Goal: Task Accomplishment & Management: Manage account settings

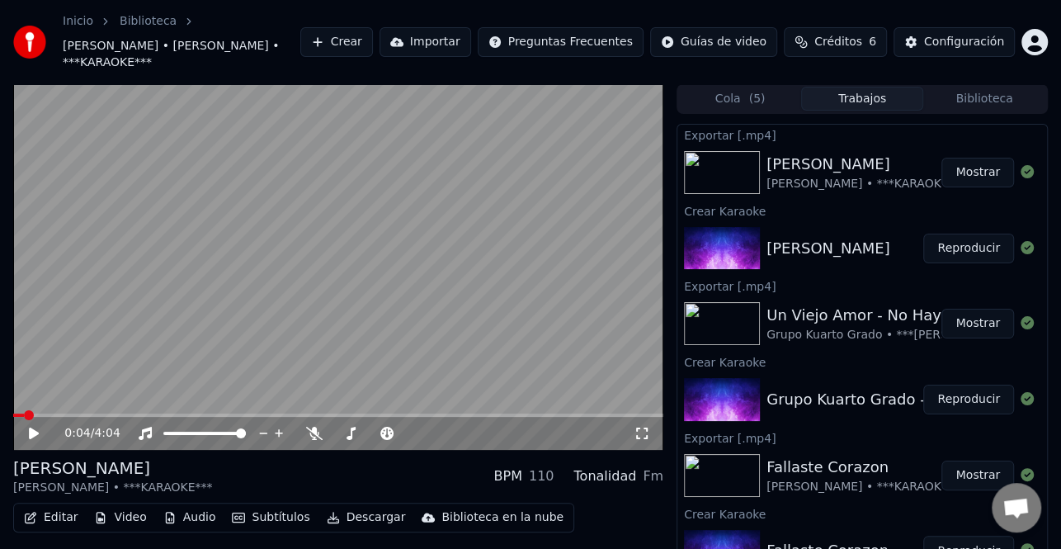
click at [979, 87] on button "Biblioteca" at bounding box center [985, 99] width 122 height 24
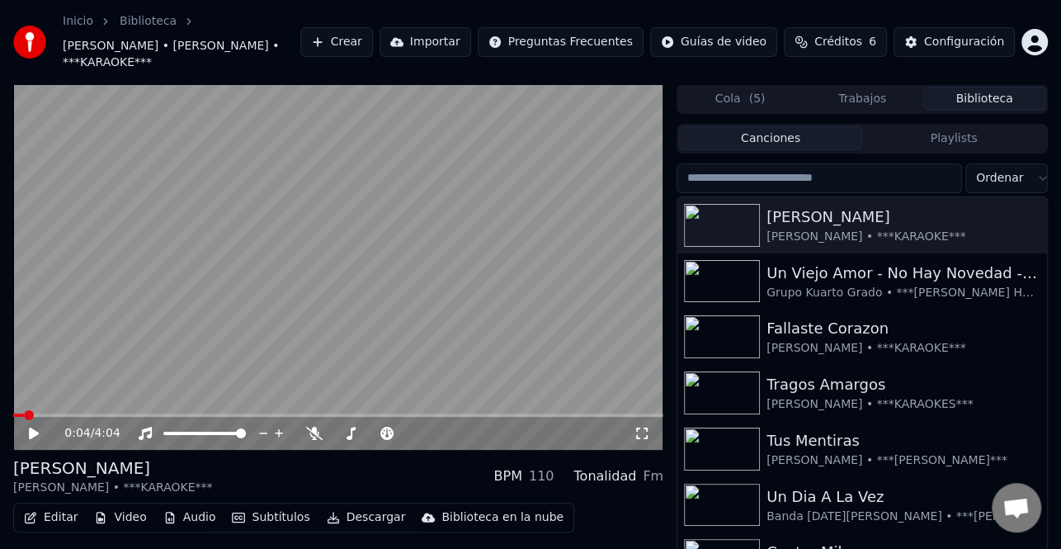
click at [768, 163] on input "search" at bounding box center [820, 178] width 286 height 30
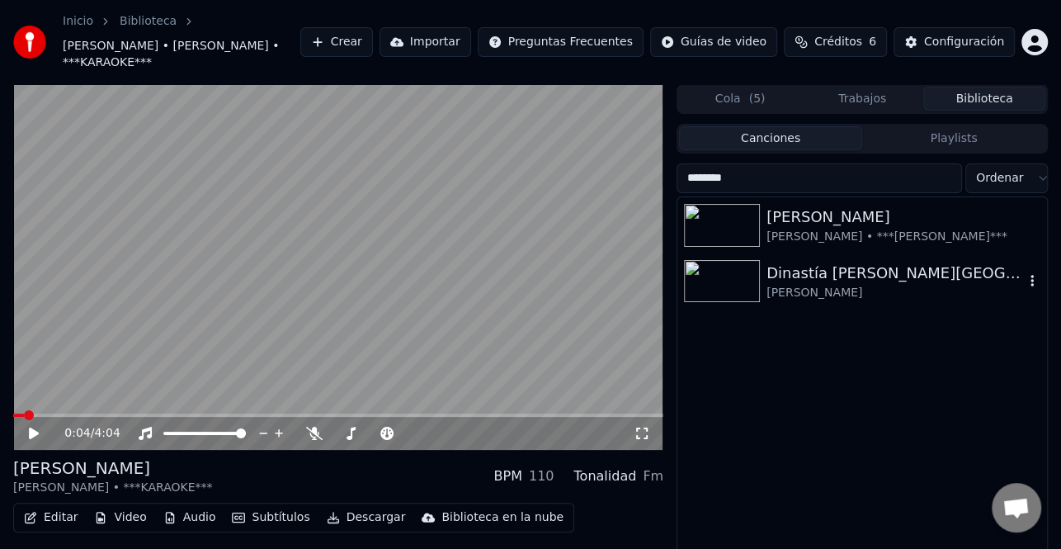
type input "********"
click at [890, 285] on div "[PERSON_NAME]" at bounding box center [896, 293] width 258 height 17
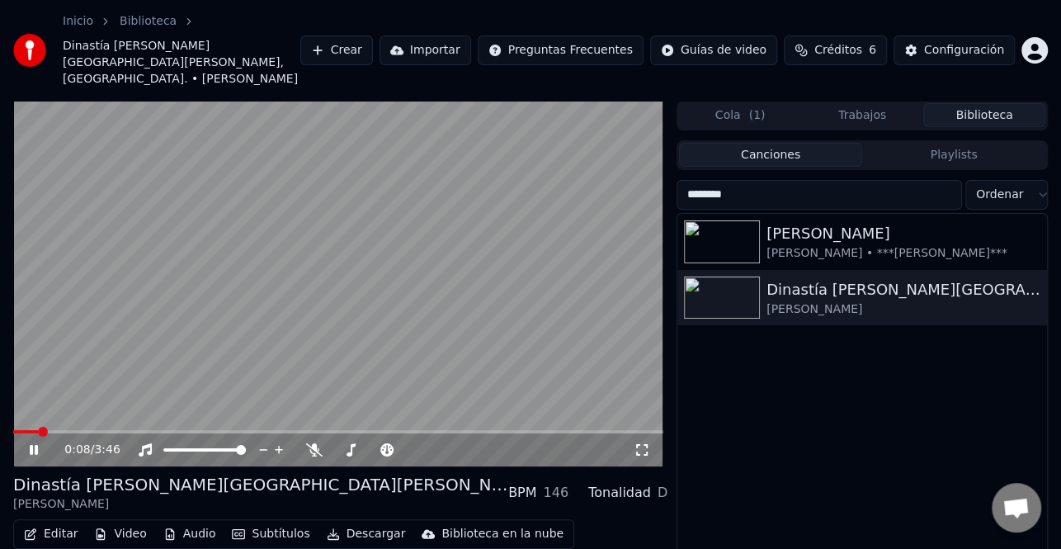
click at [30, 443] on icon at bounding box center [45, 449] width 38 height 13
click at [50, 522] on button "Editar" at bounding box center [50, 533] width 67 height 23
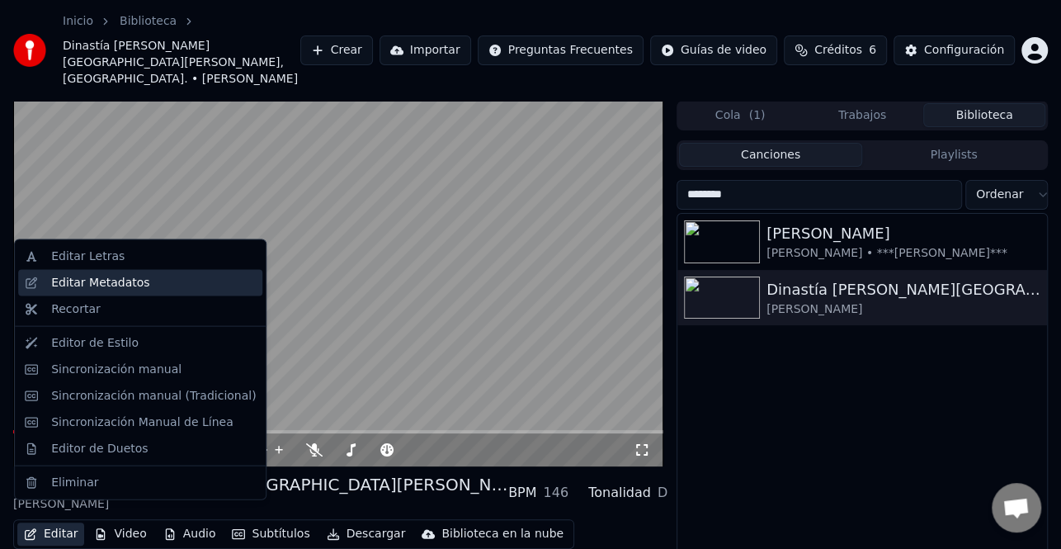
click at [138, 281] on div "Editar Metadatos" at bounding box center [153, 283] width 205 height 17
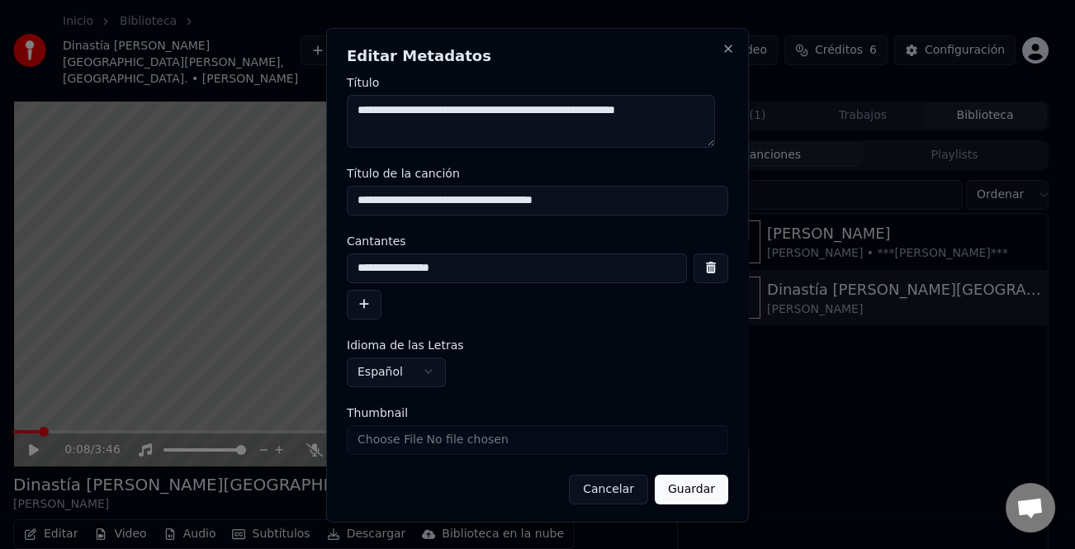
click at [360, 308] on button "button" at bounding box center [364, 304] width 35 height 30
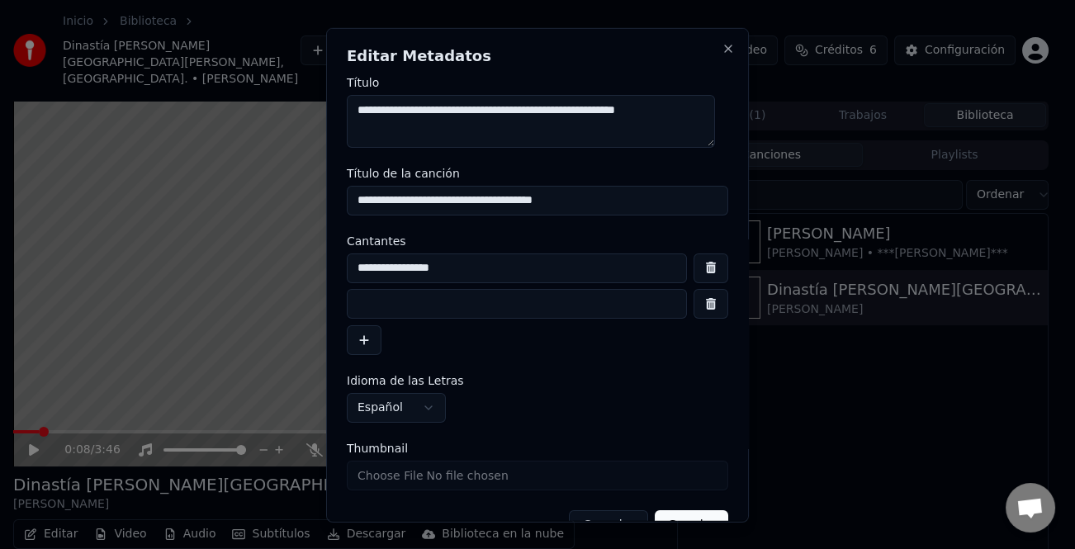
click at [399, 305] on input at bounding box center [517, 304] width 340 height 30
type input "*"
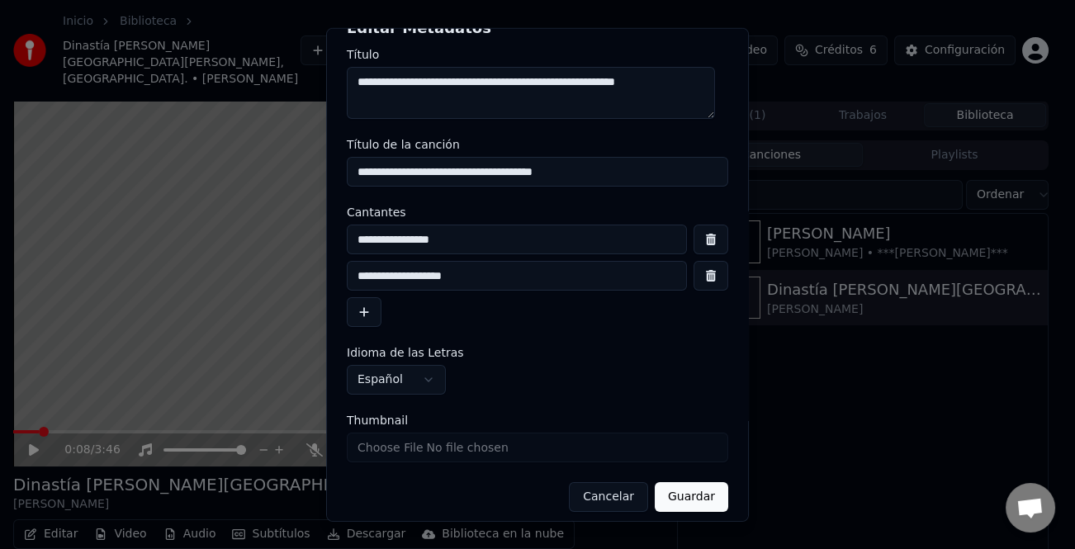
scroll to position [39, 0]
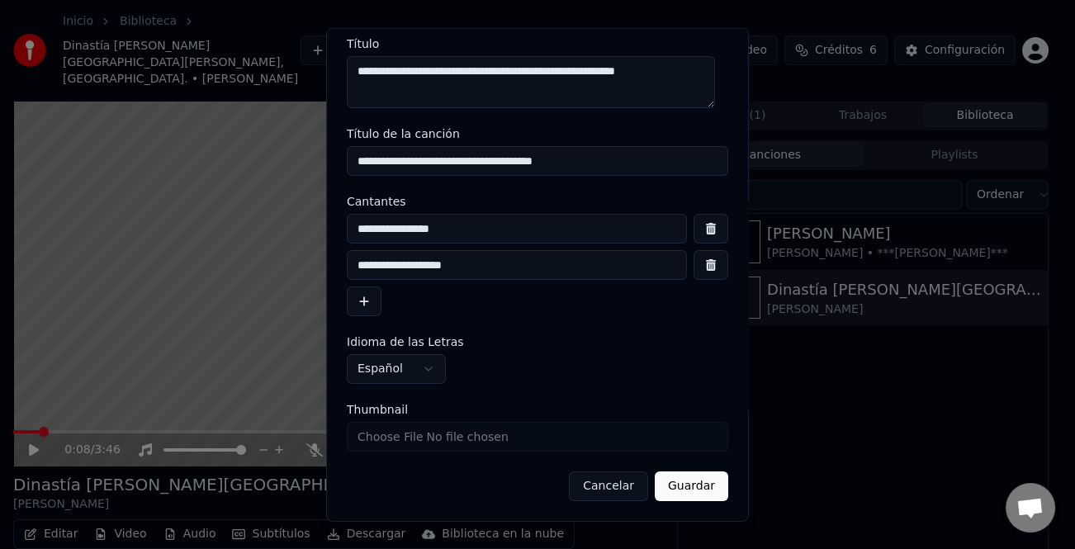
type input "**********"
click at [678, 480] on button "Guardar" at bounding box center [691, 486] width 73 height 30
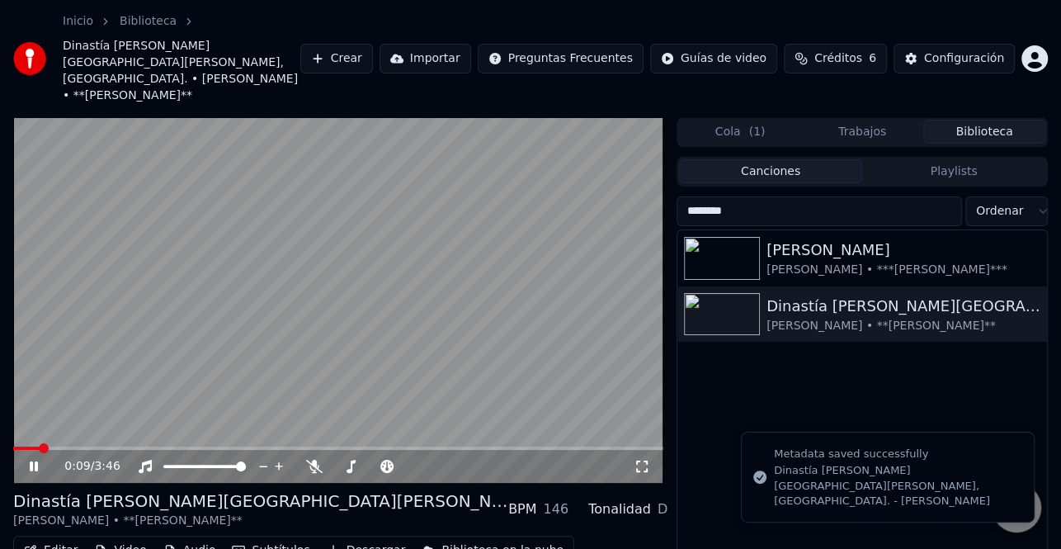
click at [42, 460] on icon at bounding box center [45, 466] width 38 height 13
click at [21, 443] on span at bounding box center [26, 448] width 10 height 10
click at [32, 461] on icon at bounding box center [34, 467] width 10 height 12
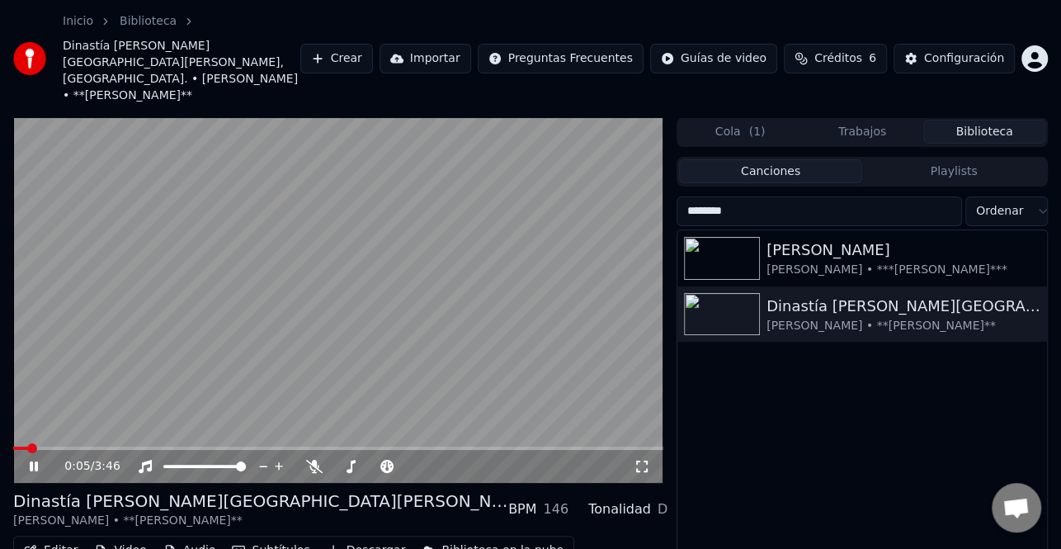
click at [32, 461] on icon at bounding box center [34, 466] width 8 height 10
click at [64, 539] on button "Editar" at bounding box center [50, 550] width 67 height 23
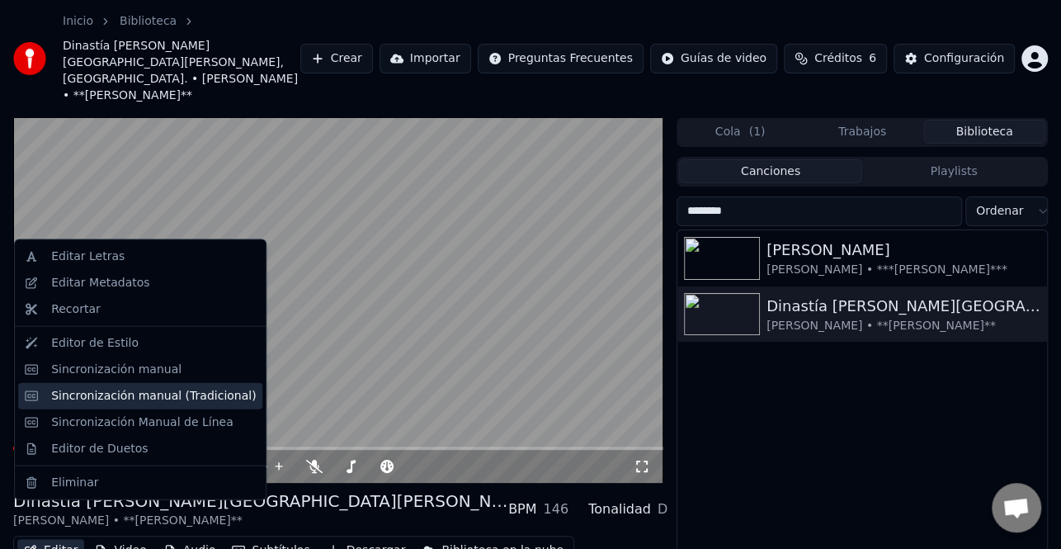
click at [139, 406] on div "Sincronización manual (Tradicional)" at bounding box center [140, 395] width 244 height 26
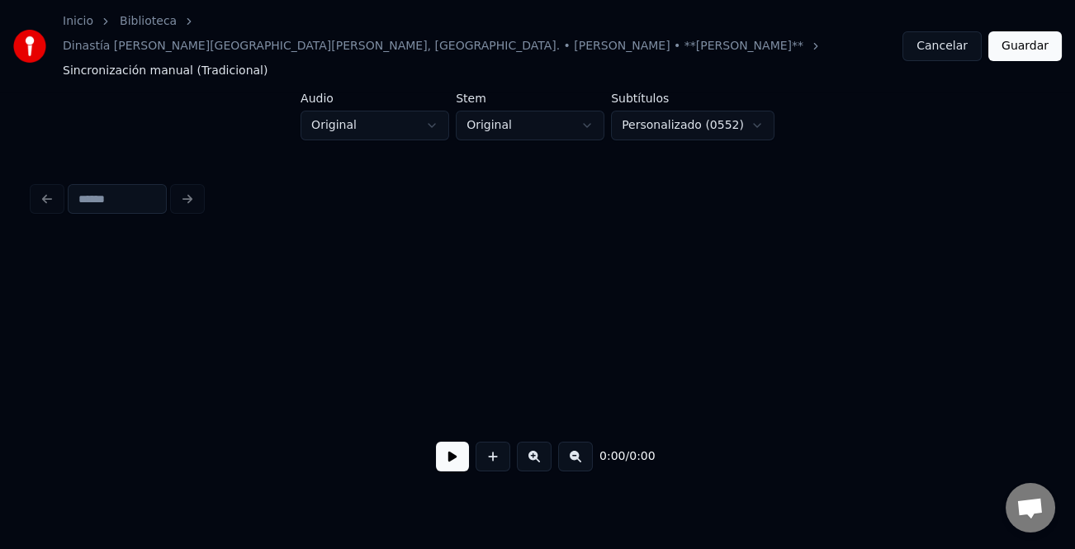
scroll to position [0, 4602]
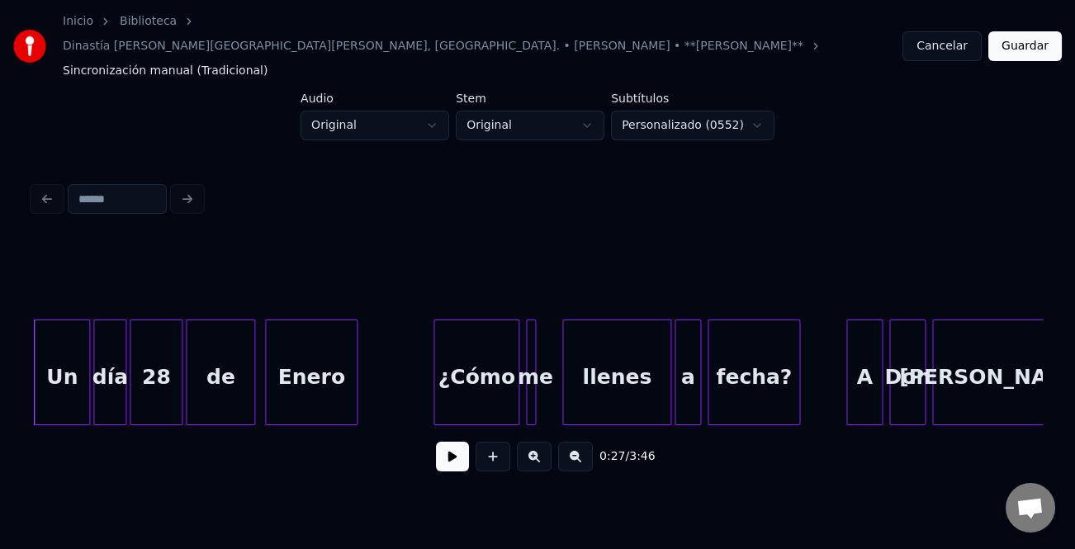
click at [453, 442] on button at bounding box center [452, 457] width 33 height 30
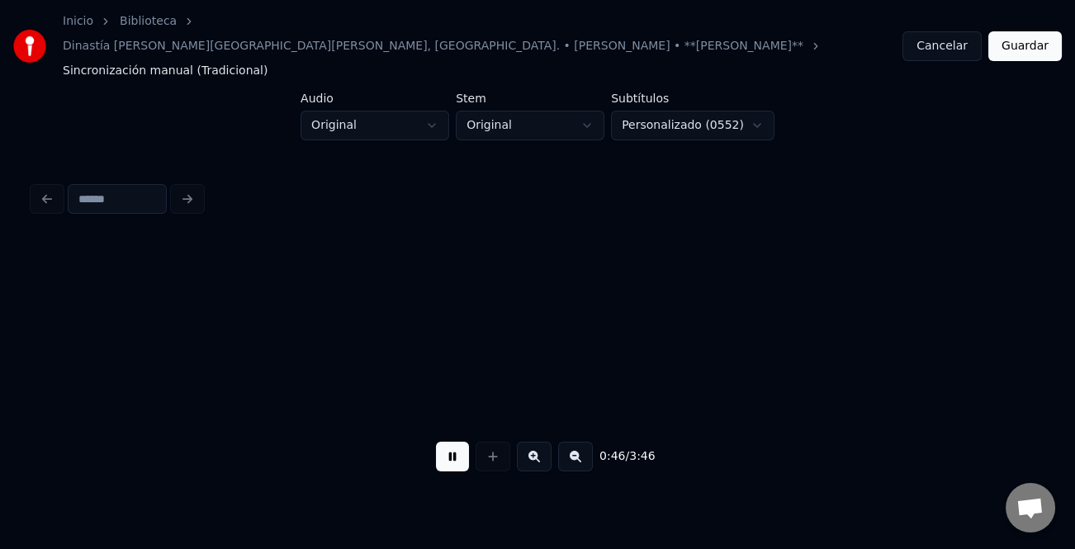
scroll to position [0, 7630]
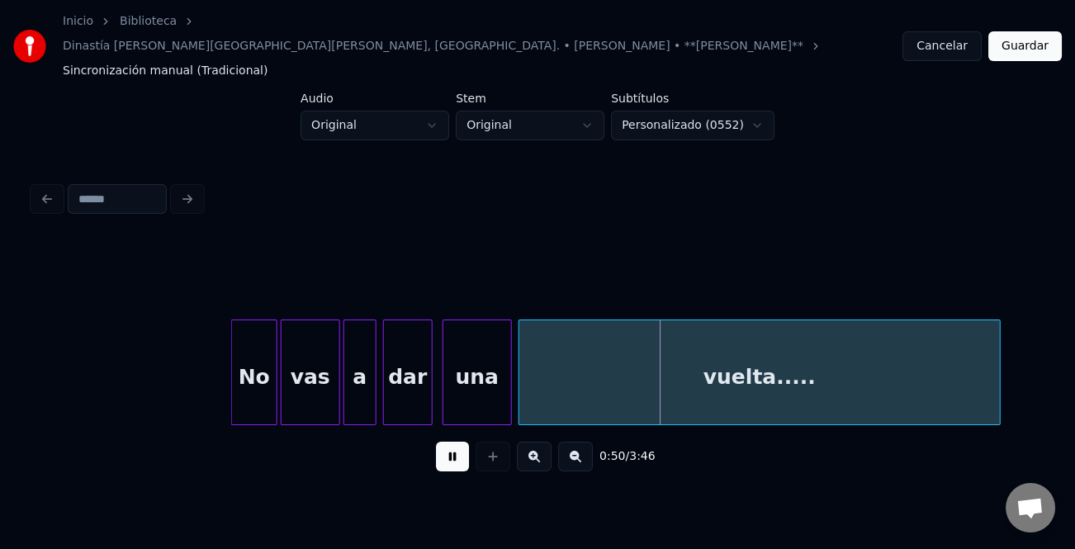
click at [449, 442] on button at bounding box center [452, 457] width 33 height 30
click at [456, 442] on button at bounding box center [452, 457] width 33 height 30
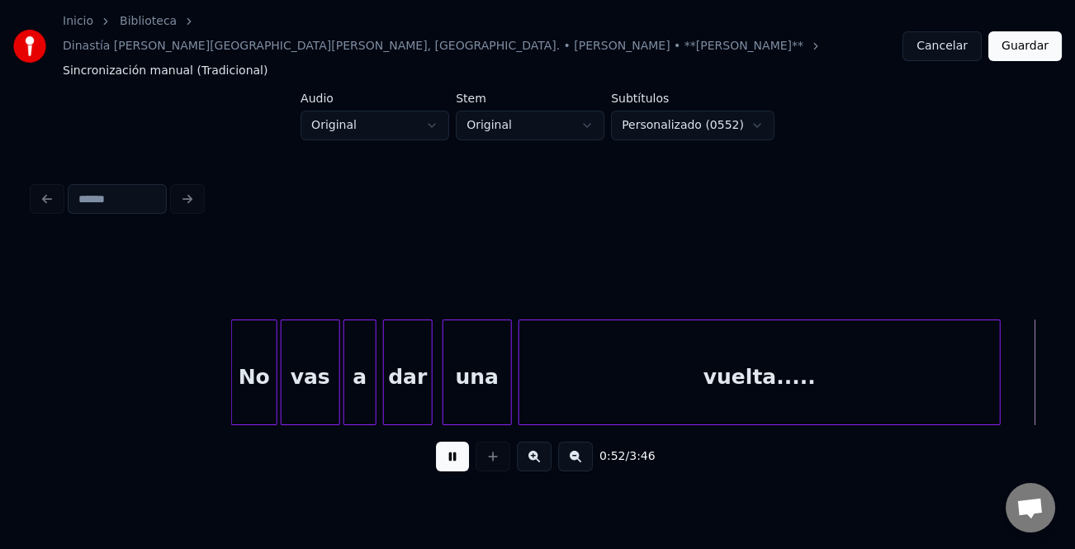
scroll to position [0, 8640]
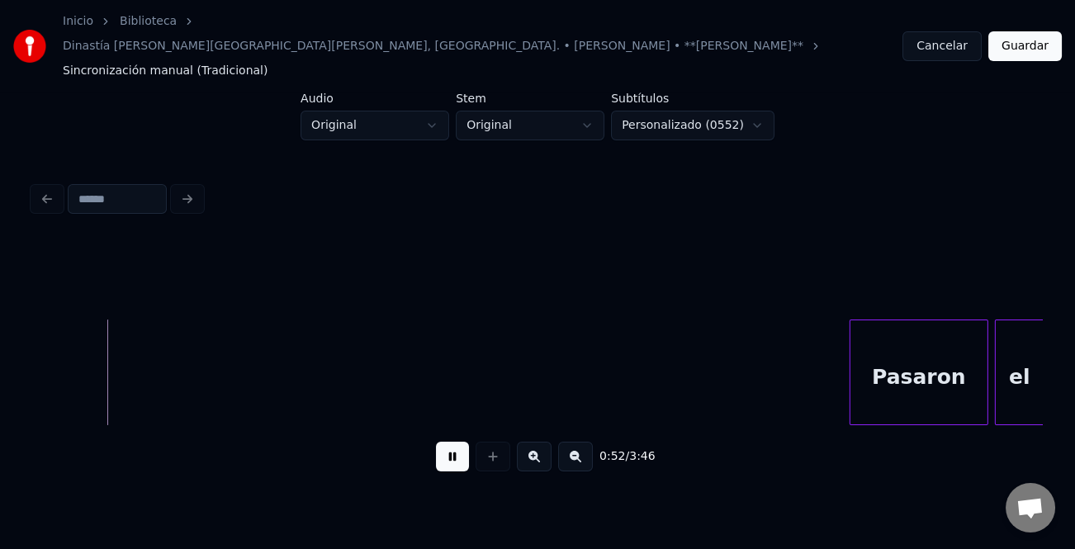
click at [454, 442] on button at bounding box center [452, 457] width 33 height 30
